Goal: Transaction & Acquisition: Purchase product/service

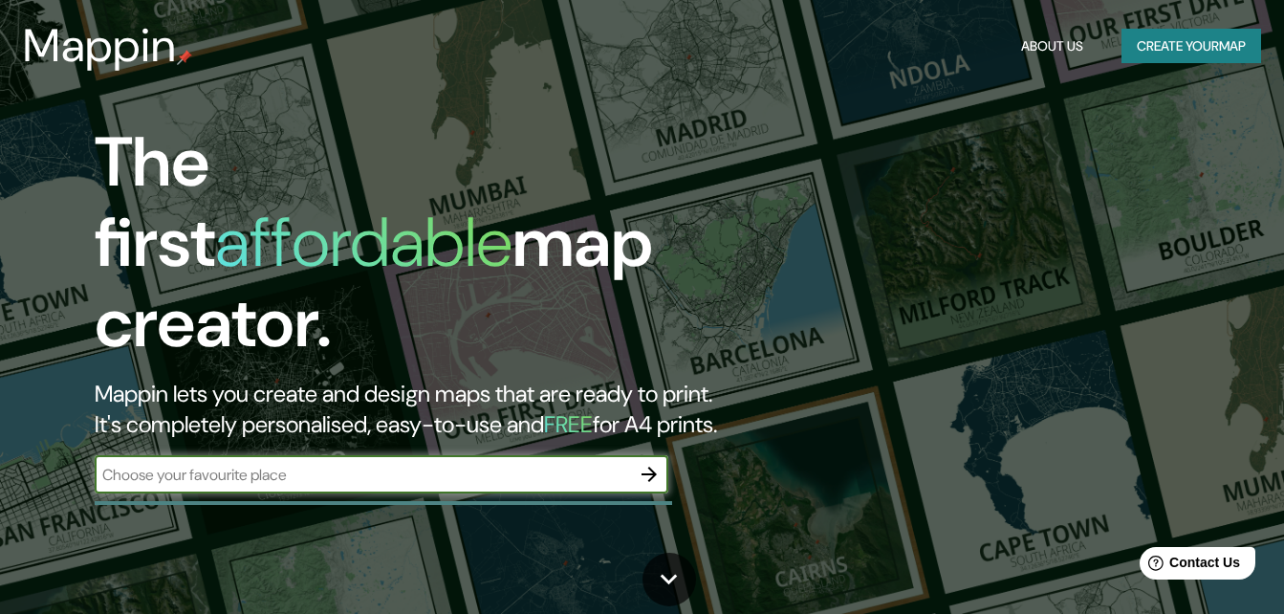
click at [633, 455] on button "button" at bounding box center [649, 474] width 38 height 38
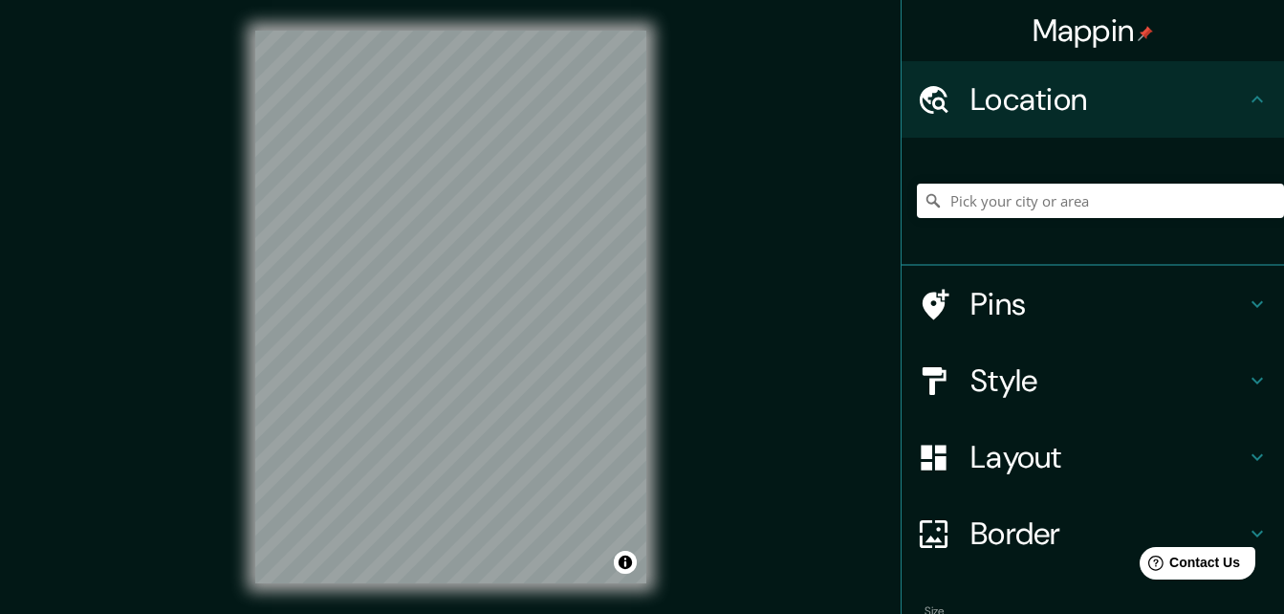
click at [1089, 393] on h4 "Style" at bounding box center [1108, 380] width 275 height 38
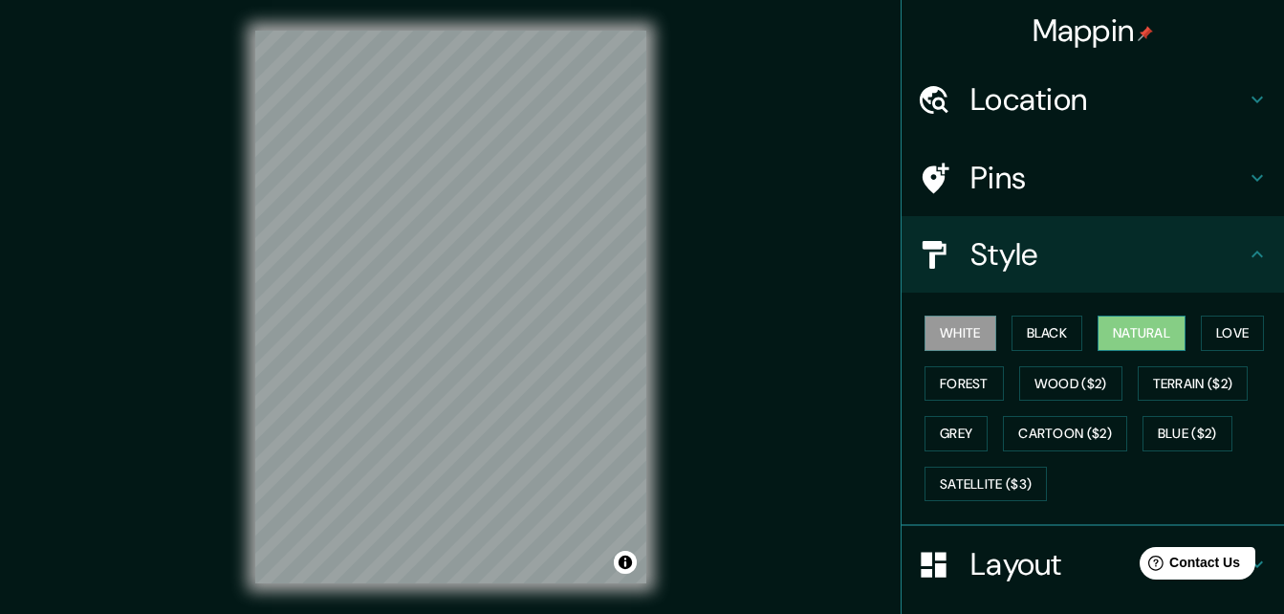
click at [1120, 341] on button "Natural" at bounding box center [1142, 333] width 88 height 35
click at [925, 331] on button "White" at bounding box center [961, 333] width 72 height 35
click at [1012, 338] on button "Black" at bounding box center [1048, 333] width 72 height 35
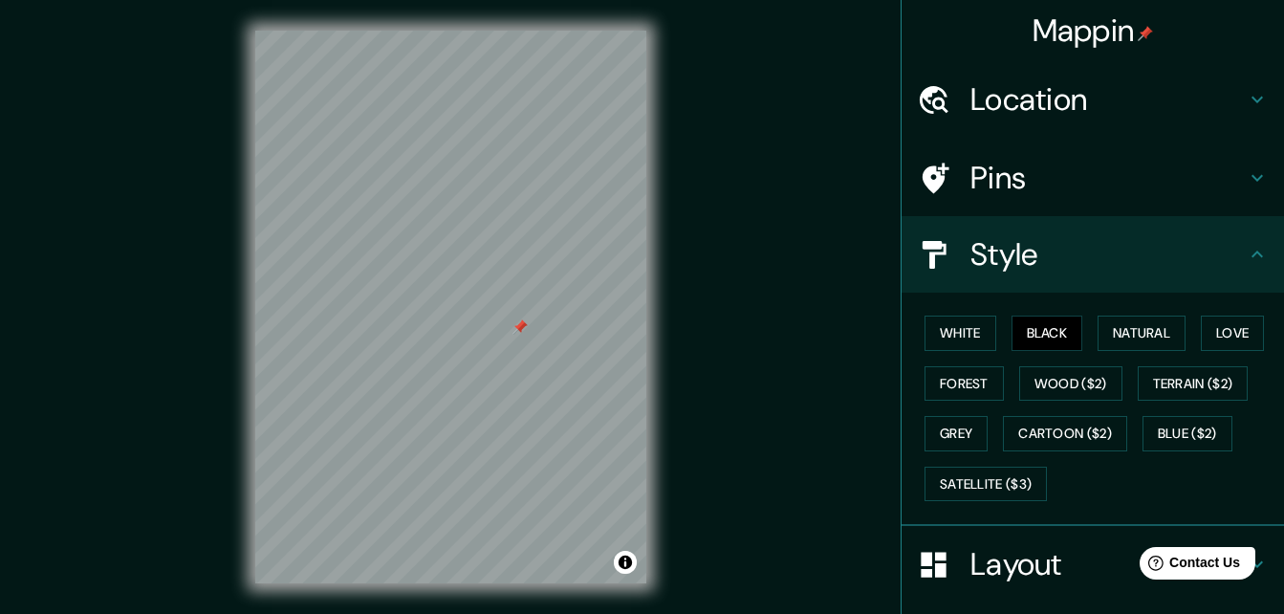
click at [701, 334] on div "Mappin Location Pins Style White Black Natural Love Forest Wood ($2) Terrain ($…" at bounding box center [642, 322] width 1284 height 645
click at [964, 332] on button "White" at bounding box center [961, 333] width 72 height 35
click at [151, 276] on div "Mappin Location Pins Style White Black Natural Love Forest Wood ($2) Terrain ($…" at bounding box center [642, 322] width 1284 height 645
